Goal: Leave review/rating

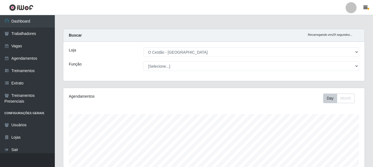
select select "238"
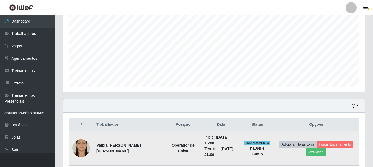
scroll to position [114, 302]
click at [319, 149] on button "Avaliação" at bounding box center [316, 152] width 19 height 8
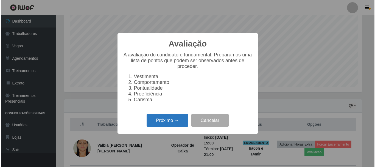
scroll to position [114, 299]
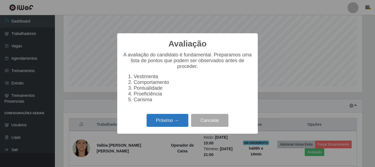
click at [167, 123] on button "Próximo →" at bounding box center [168, 120] width 42 height 13
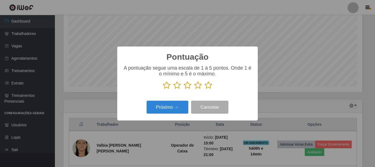
scroll to position [274251, 274066]
click at [199, 85] on icon at bounding box center [198, 85] width 8 height 8
click at [194, 89] on input "radio" at bounding box center [194, 89] width 0 height 0
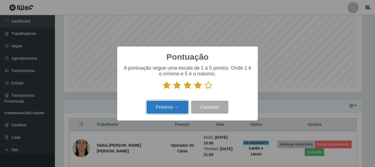
click at [174, 108] on button "Próximo →" at bounding box center [168, 106] width 42 height 13
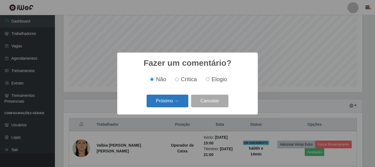
click at [173, 99] on button "Próximo →" at bounding box center [168, 100] width 42 height 13
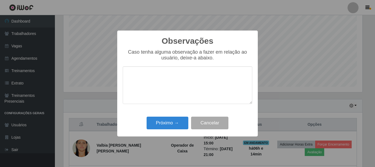
click at [174, 102] on textarea at bounding box center [188, 85] width 130 height 38
click at [174, 121] on button "Próximo →" at bounding box center [168, 122] width 42 height 13
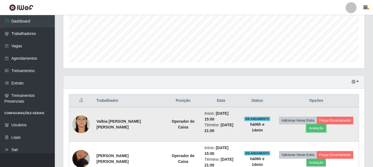
scroll to position [157, 0]
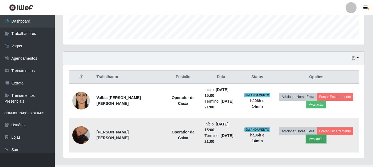
click at [315, 135] on button "Avaliação" at bounding box center [316, 139] width 19 height 8
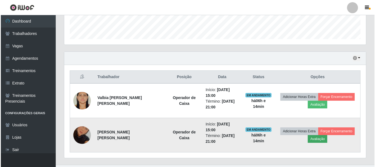
scroll to position [114, 299]
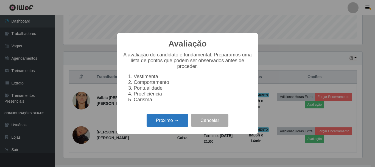
click at [183, 123] on button "Próximo →" at bounding box center [168, 120] width 42 height 13
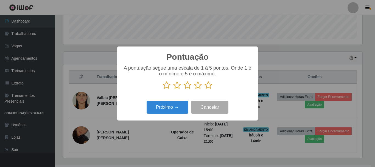
click at [197, 87] on icon at bounding box center [198, 85] width 8 height 8
click at [194, 89] on input "radio" at bounding box center [194, 89] width 0 height 0
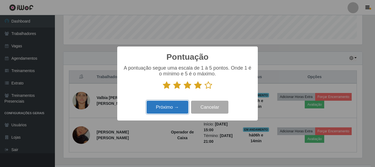
click at [175, 102] on button "Próximo →" at bounding box center [168, 106] width 42 height 13
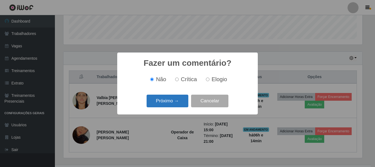
click at [175, 106] on button "Próximo →" at bounding box center [168, 100] width 42 height 13
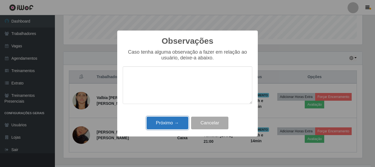
click at [178, 123] on button "Próximo →" at bounding box center [168, 122] width 42 height 13
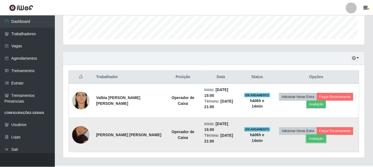
scroll to position [114, 302]
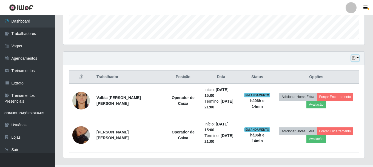
click at [359, 58] on button "button" at bounding box center [356, 58] width 8 height 6
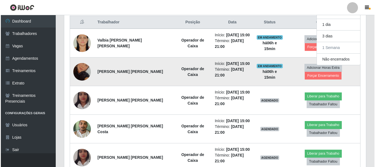
scroll to position [212, 0]
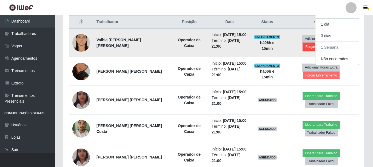
click at [307, 47] on button "Forçar Encerramento" at bounding box center [321, 47] width 37 height 8
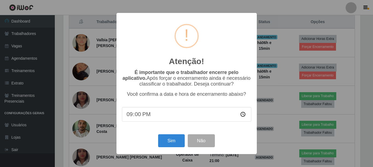
scroll to position [114, 299]
click at [172, 141] on button "Sim" at bounding box center [172, 140] width 27 height 13
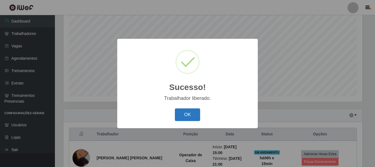
click at [188, 117] on button "OK" at bounding box center [188, 114] width 26 height 13
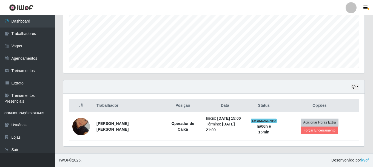
scroll to position [125, 0]
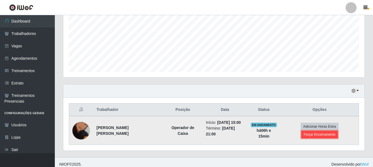
click at [331, 131] on button "Forçar Encerramento" at bounding box center [320, 134] width 37 height 8
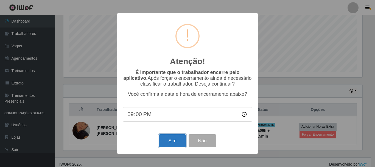
click at [169, 142] on button "Sim" at bounding box center [172, 140] width 27 height 13
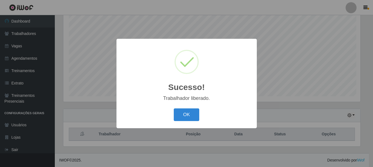
scroll to position [0, 0]
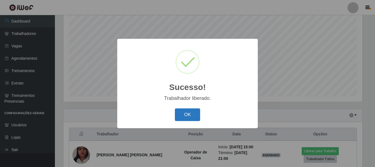
click at [194, 116] on button "OK" at bounding box center [188, 114] width 26 height 13
